Goal: Communication & Community: Answer question/provide support

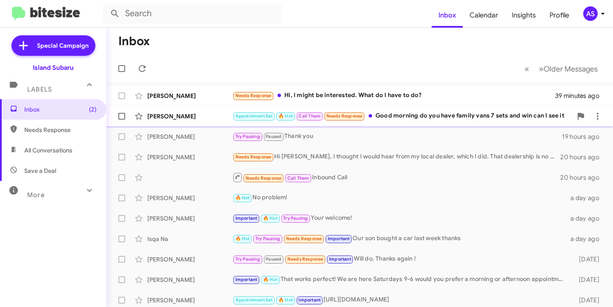
click at [169, 121] on div "[PERSON_NAME] Appointment Set 🔥 Hot Call Them Needs Response Good morning do yo…" at bounding box center [359, 116] width 493 height 17
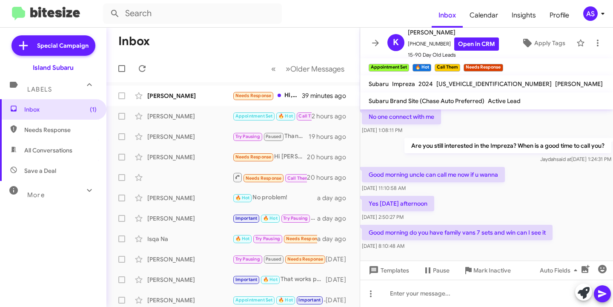
scroll to position [740, 0]
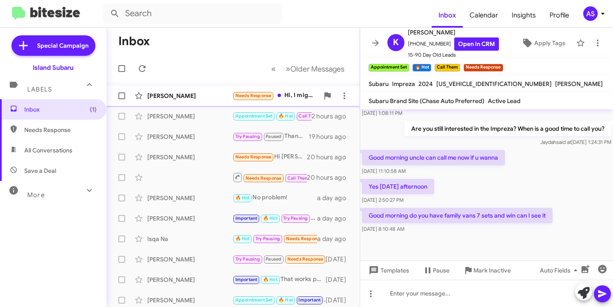
click at [189, 98] on div "[PERSON_NAME]" at bounding box center [189, 96] width 85 height 9
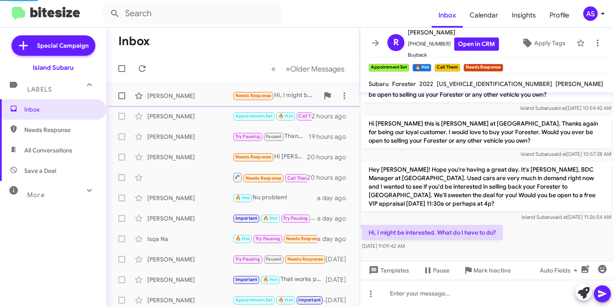
scroll to position [33, 0]
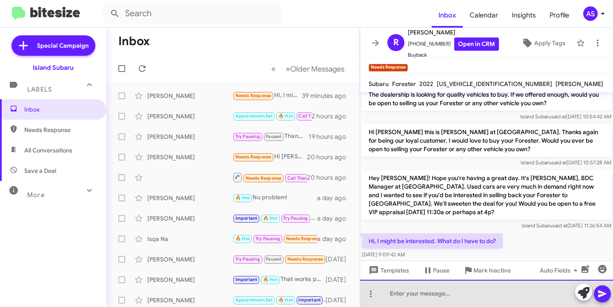
click at [466, 289] on div at bounding box center [486, 293] width 253 height 27
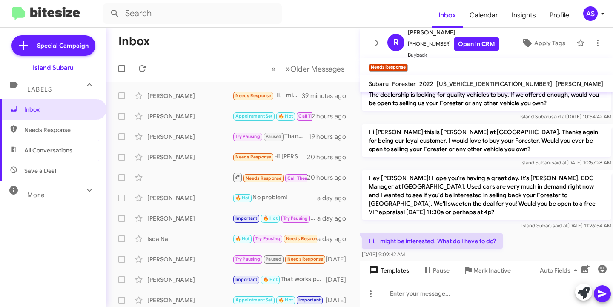
click at [388, 275] on span "Templates" at bounding box center [388, 270] width 42 height 15
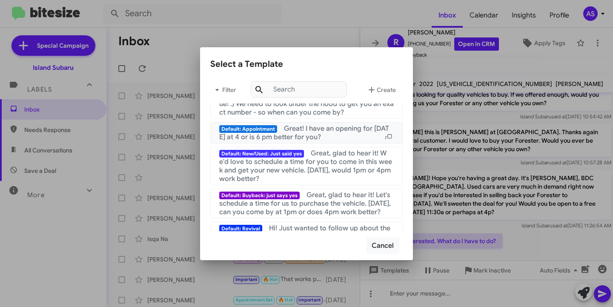
scroll to position [128, 0]
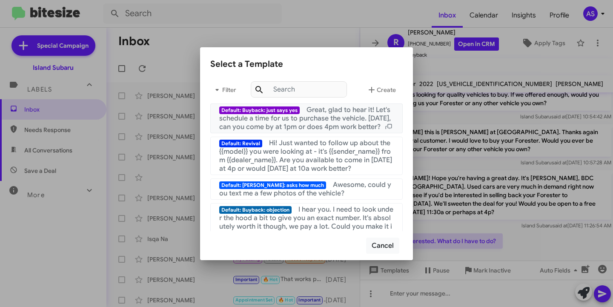
click at [314, 128] on span "Great, glad to hear it! Let's schedule a time for us to purchase the vehicle. […" at bounding box center [305, 119] width 172 height 26
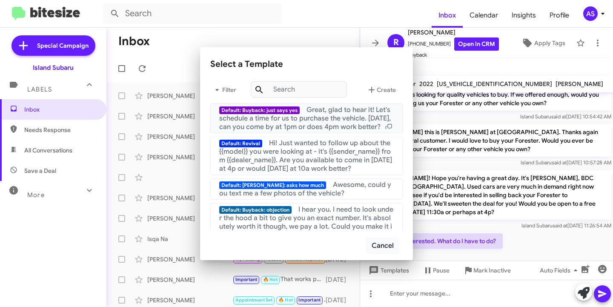
scroll to position [50, 0]
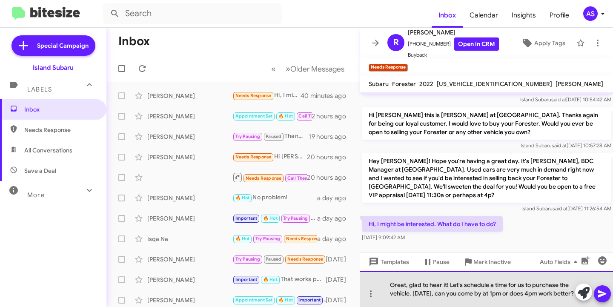
click at [430, 299] on div "Great, glad to hear it! Let's schedule a time for us to purchase the vehicle. […" at bounding box center [486, 289] width 253 height 36
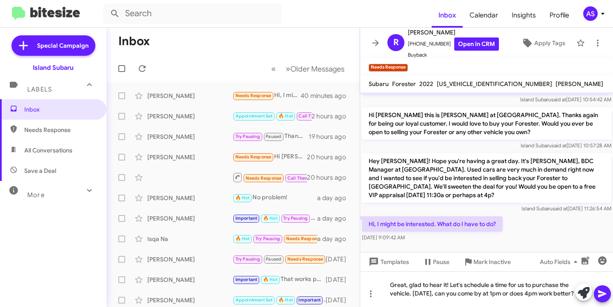
click at [600, 288] on span at bounding box center [603, 293] width 10 height 17
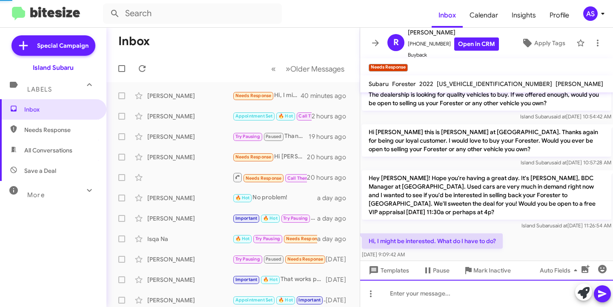
scroll to position [72, 0]
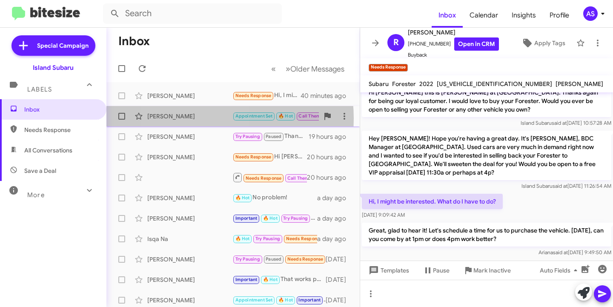
click at [193, 118] on div "[PERSON_NAME]" at bounding box center [189, 116] width 85 height 9
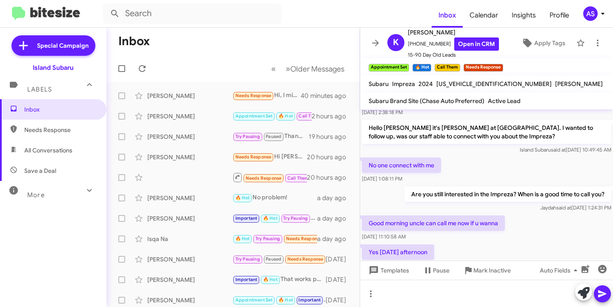
scroll to position [1049, 0]
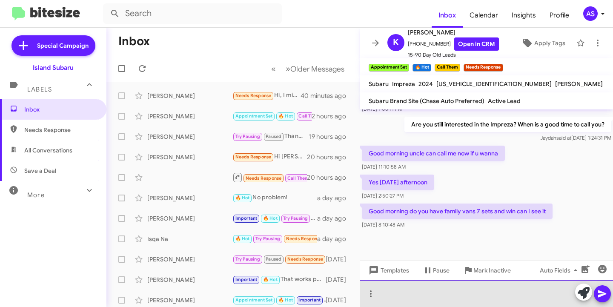
click at [422, 294] on div at bounding box center [486, 293] width 253 height 27
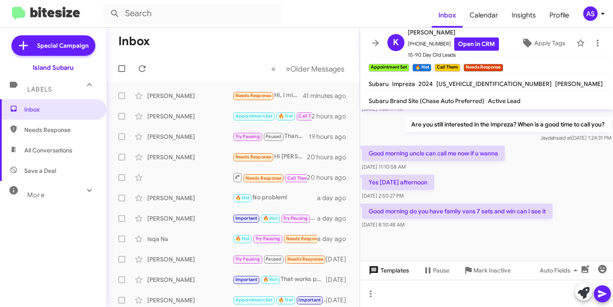
click at [401, 271] on span "Templates" at bounding box center [388, 270] width 42 height 15
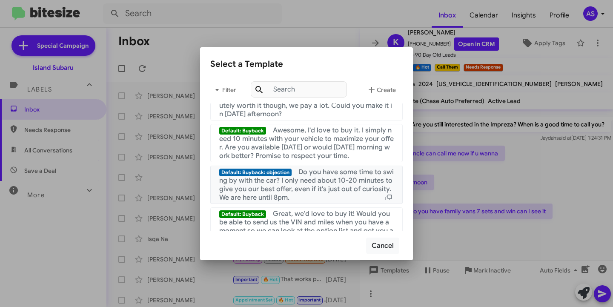
scroll to position [298, 0]
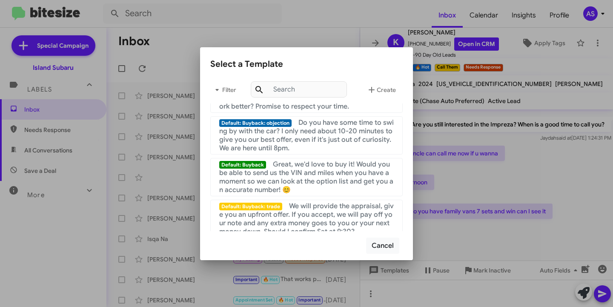
click at [468, 214] on div at bounding box center [306, 153] width 613 height 307
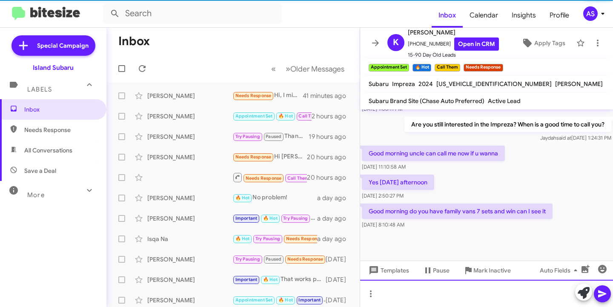
click at [396, 296] on div at bounding box center [486, 293] width 253 height 27
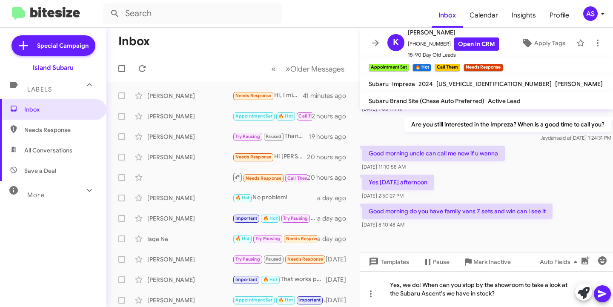
click at [604, 288] on span at bounding box center [603, 293] width 10 height 17
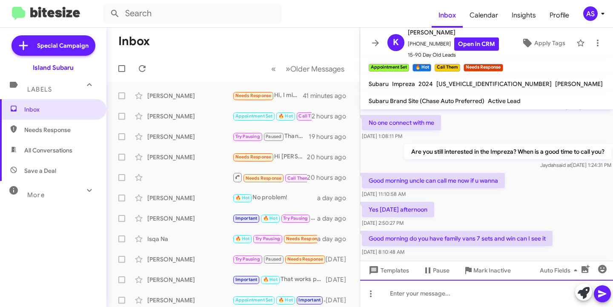
scroll to position [1089, 0]
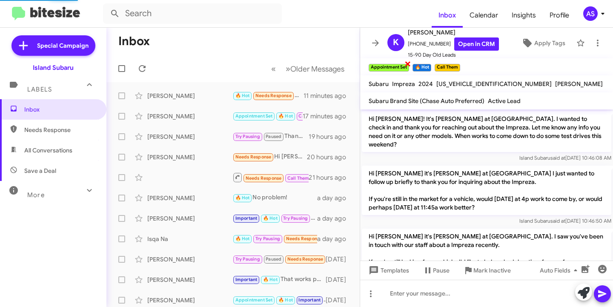
scroll to position [723, 0]
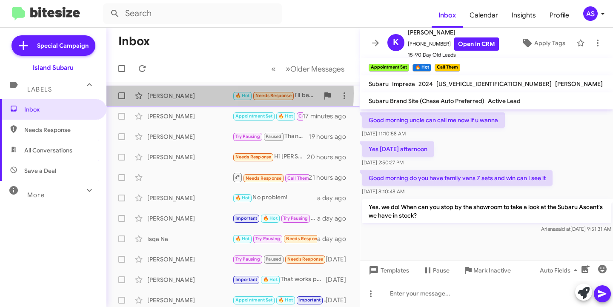
click at [188, 93] on div "[PERSON_NAME]" at bounding box center [189, 96] width 85 height 9
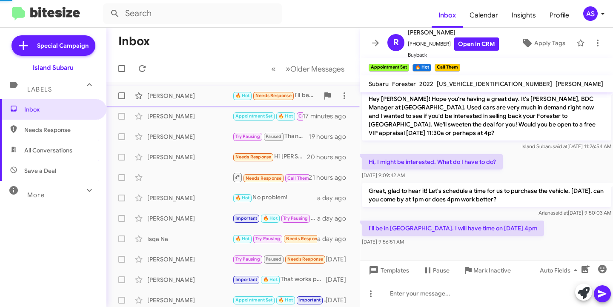
scroll to position [103, 0]
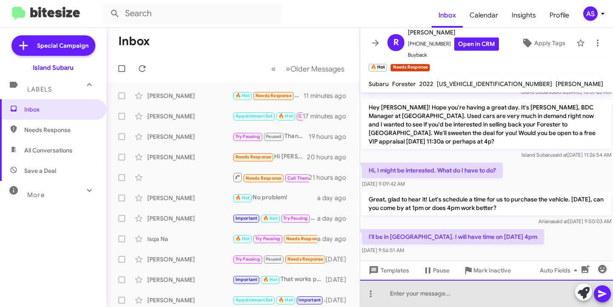
click at [446, 289] on div at bounding box center [486, 293] width 253 height 27
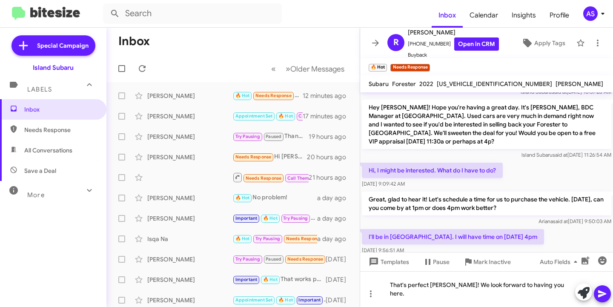
click at [601, 295] on icon at bounding box center [602, 293] width 8 height 7
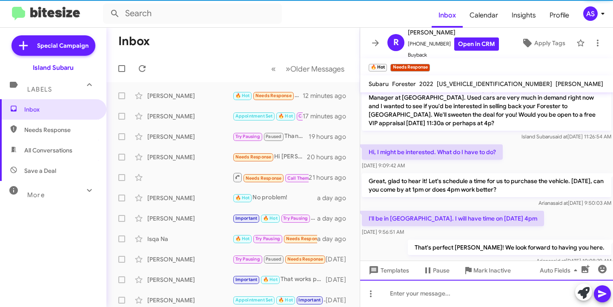
scroll to position [135, 0]
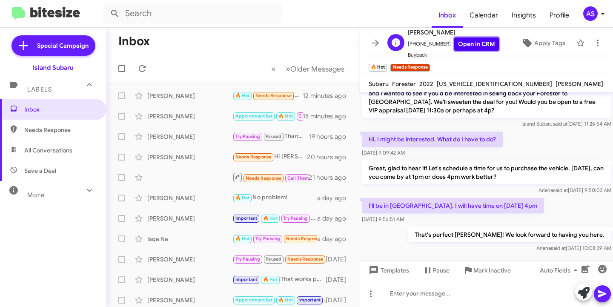
click at [474, 47] on link "Open in CRM" at bounding box center [476, 43] width 45 height 13
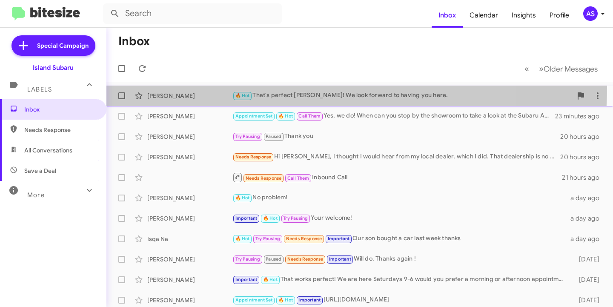
click at [183, 87] on span "Rebecca Rodriguez 🔥 Hot That's perfect Rebecca! We look forward to having you h…" at bounding box center [359, 96] width 507 height 20
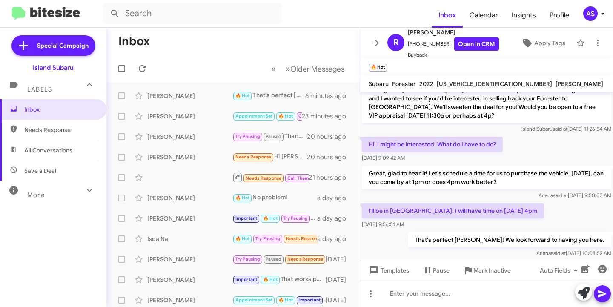
scroll to position [135, 0]
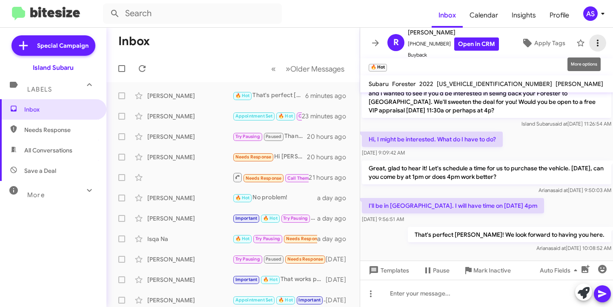
click at [593, 46] on icon at bounding box center [598, 43] width 10 height 10
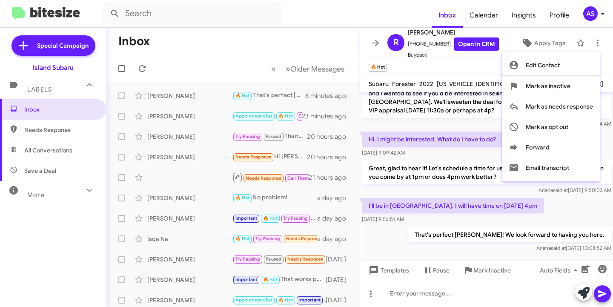
click at [408, 66] on div at bounding box center [306, 153] width 613 height 307
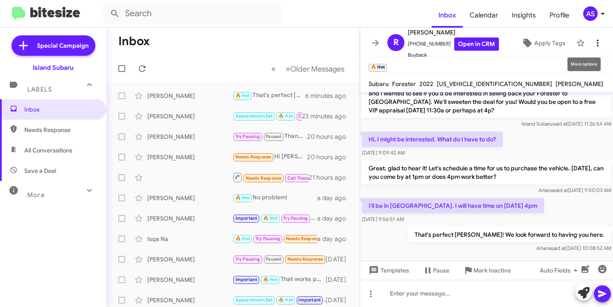
click at [597, 43] on icon at bounding box center [598, 43] width 2 height 7
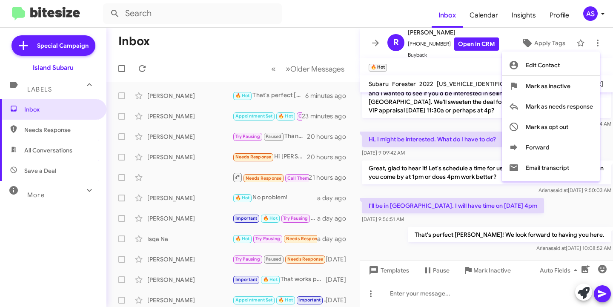
click at [411, 73] on div at bounding box center [306, 153] width 613 height 307
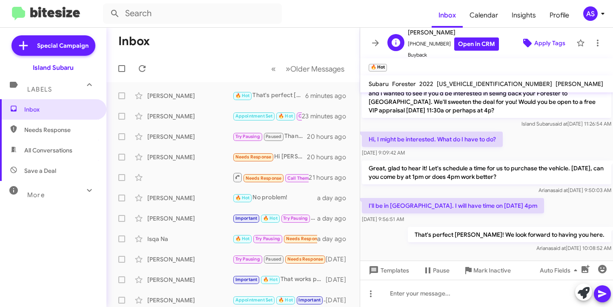
click at [537, 46] on span "Apply Tags" at bounding box center [549, 42] width 31 height 15
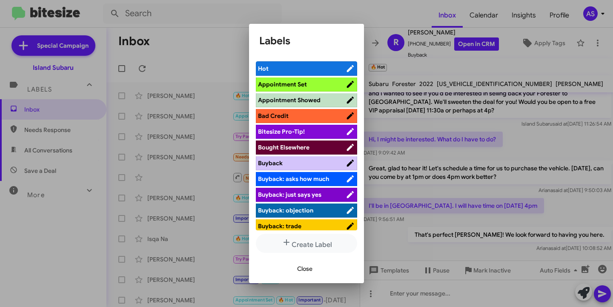
click at [274, 82] on span "Appointment Set" at bounding box center [282, 84] width 49 height 8
click at [305, 273] on span "Close" at bounding box center [304, 268] width 15 height 15
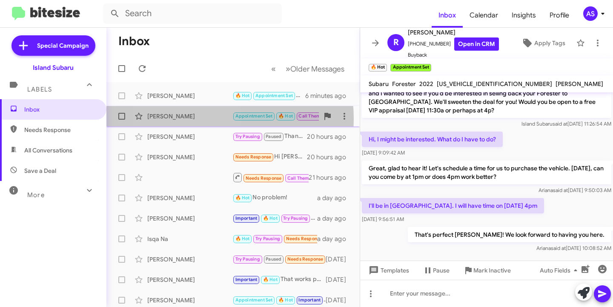
click at [189, 119] on div "[PERSON_NAME]" at bounding box center [189, 116] width 85 height 9
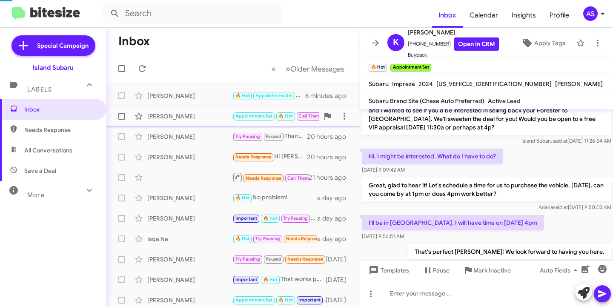
scroll to position [723, 0]
